Goal: Information Seeking & Learning: Learn about a topic

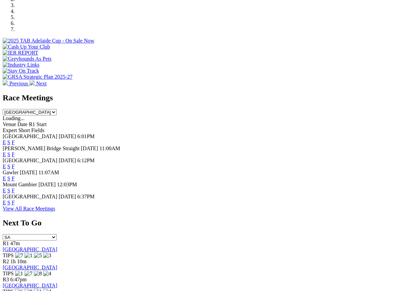
scroll to position [221, 0]
click at [15, 200] on link "F" at bounding box center [13, 203] width 3 height 6
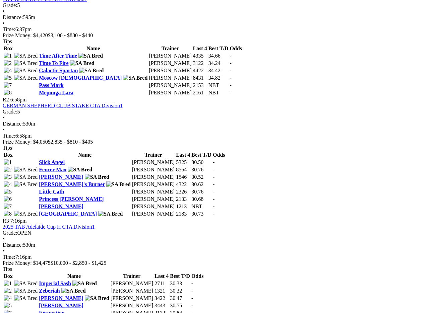
scroll to position [369, 0]
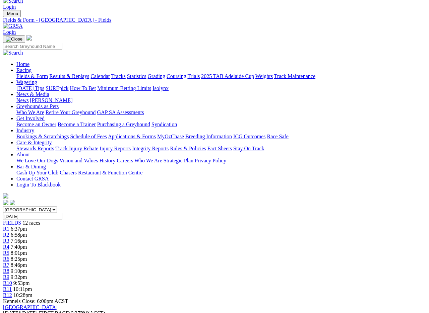
scroll to position [0, 0]
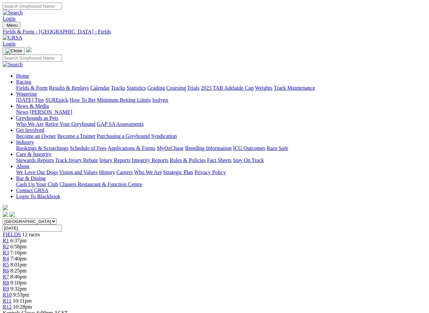
click at [31, 85] on link "Fields & Form" at bounding box center [31, 88] width 31 height 6
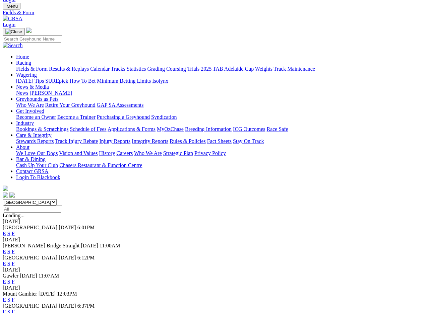
scroll to position [19, 0]
click at [15, 230] on link "F" at bounding box center [13, 233] width 3 height 6
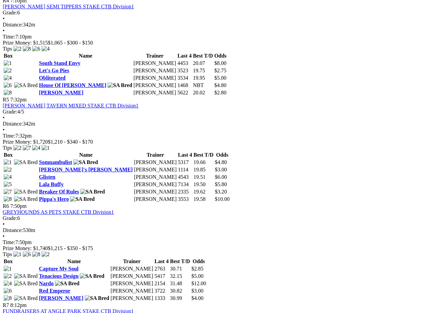
scroll to position [652, 0]
